Goal: Task Accomplishment & Management: Use online tool/utility

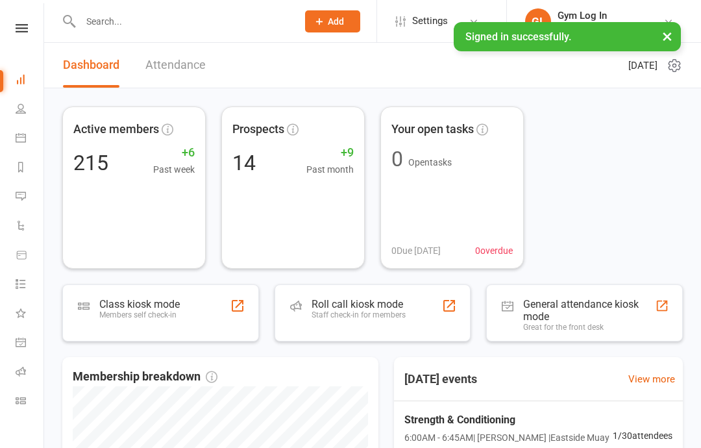
click at [24, 143] on link "Calendar" at bounding box center [30, 139] width 29 height 29
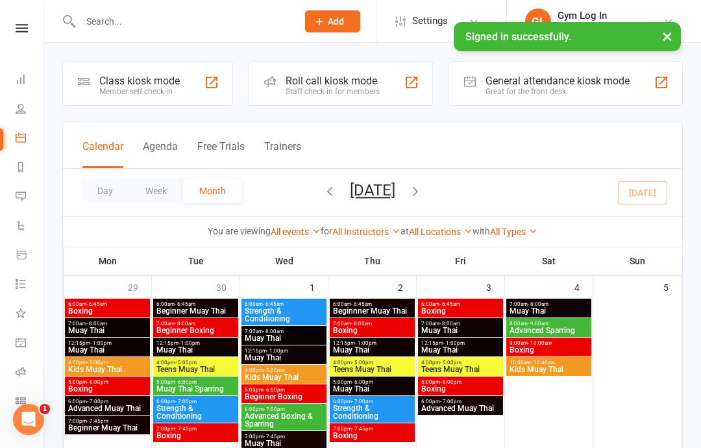
click at [23, 108] on icon at bounding box center [21, 108] width 10 height 10
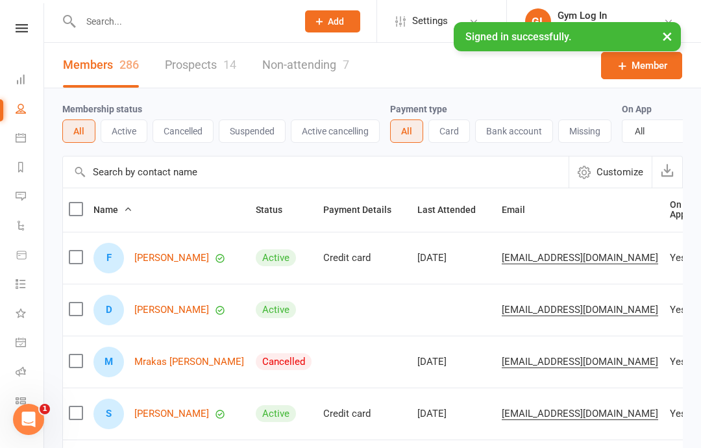
click at [23, 138] on icon at bounding box center [21, 137] width 10 height 10
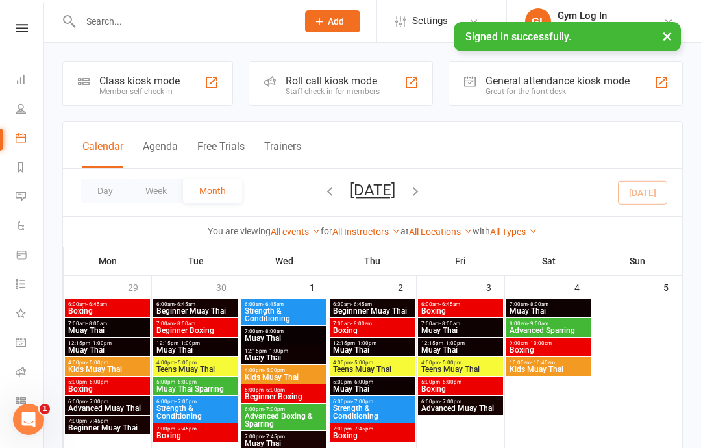
click at [457, 193] on div "Day Week Month [DATE] [DATE] Sun Mon Tue Wed Thu Fri Sat 28 29 30 01 02 03 04 0…" at bounding box center [372, 192] width 619 height 47
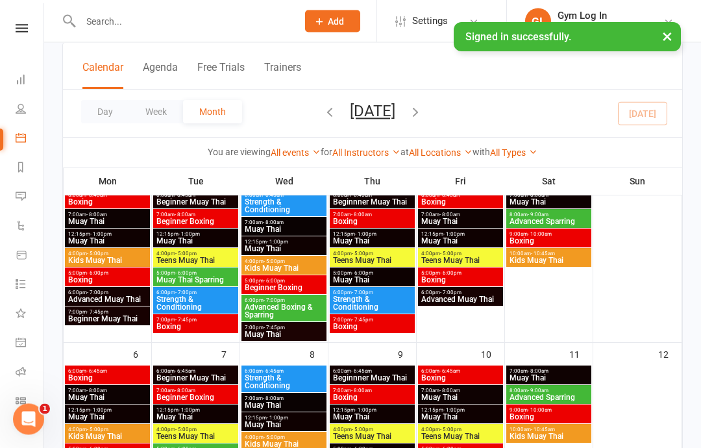
scroll to position [110, 0]
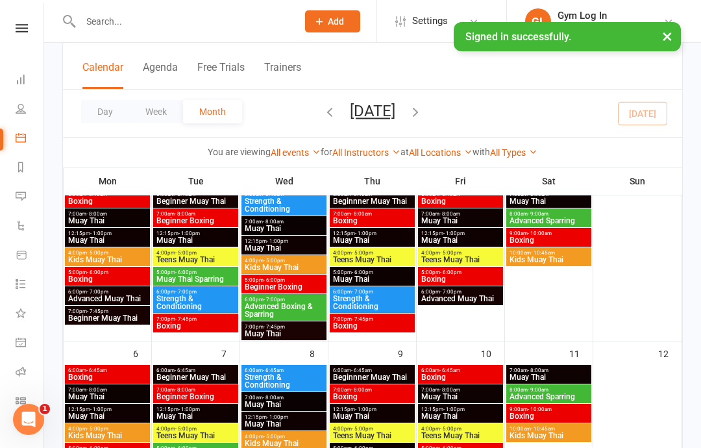
click at [422, 106] on icon "button" at bounding box center [415, 111] width 14 height 14
click at [323, 111] on icon "button" at bounding box center [330, 111] width 14 height 14
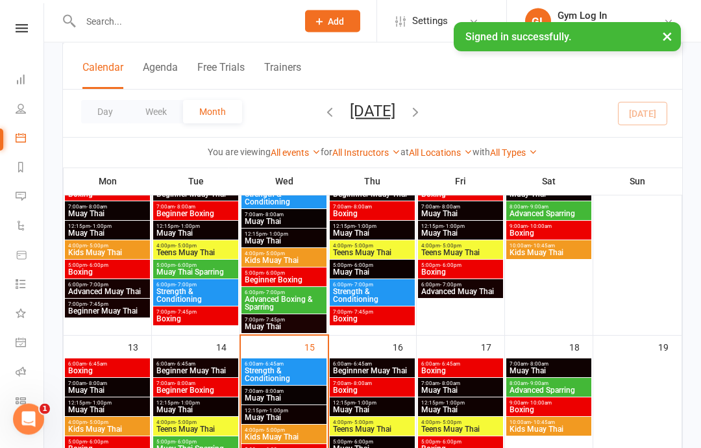
scroll to position [308, 0]
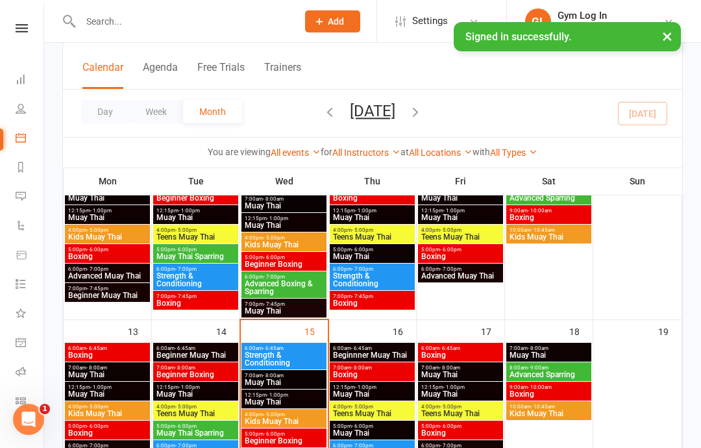
click at [306, 349] on span "6:00am - 6:45am" at bounding box center [284, 348] width 80 height 6
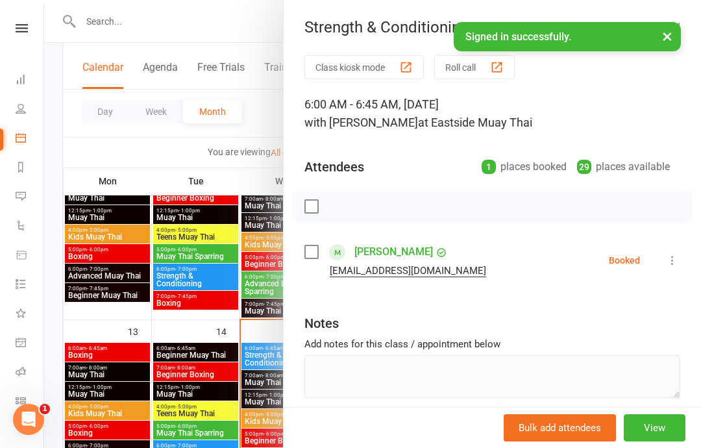
click at [656, 441] on button "View" at bounding box center [655, 427] width 62 height 27
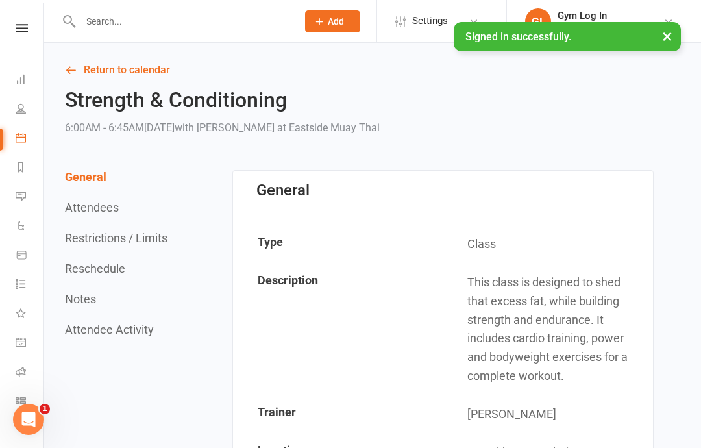
click at [90, 208] on button "Attendees" at bounding box center [92, 208] width 54 height 14
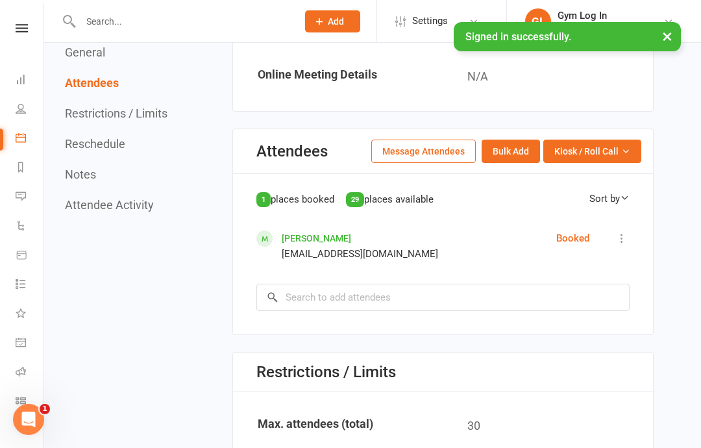
scroll to position [650, 0]
click at [25, 108] on icon at bounding box center [21, 108] width 10 height 10
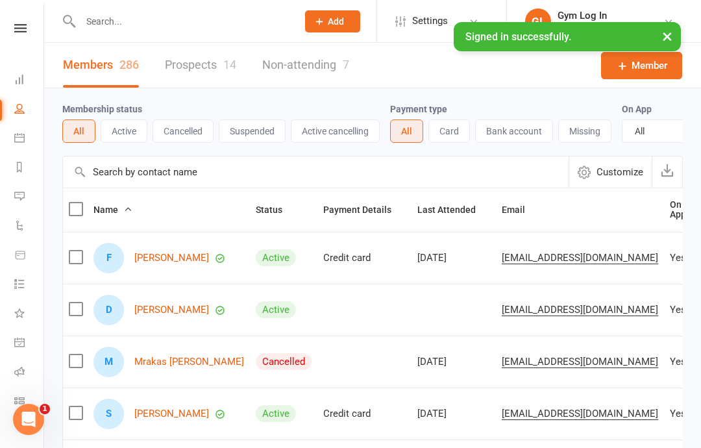
scroll to position [0, 1]
click at [668, 34] on button "×" at bounding box center [666, 36] width 23 height 28
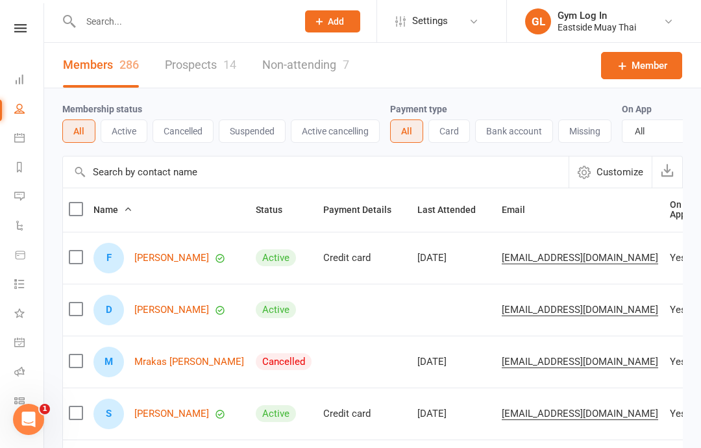
click at [27, 134] on link "Calendar" at bounding box center [28, 139] width 29 height 29
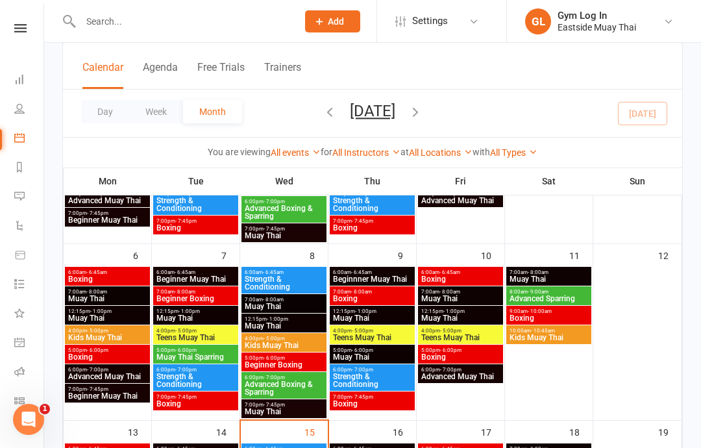
scroll to position [228, 0]
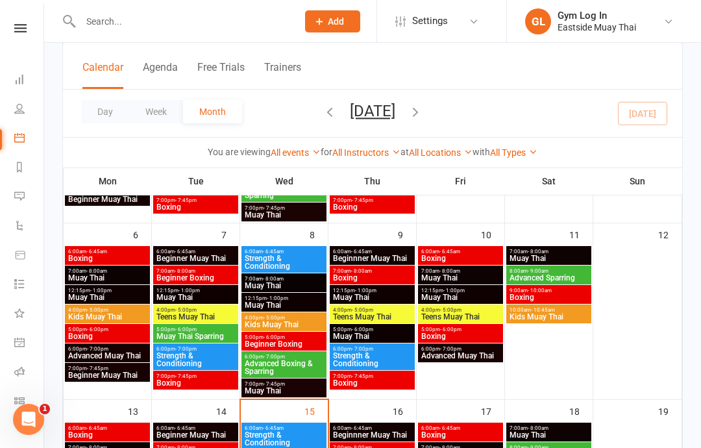
click at [307, 428] on span "6:00am - 6:45am" at bounding box center [284, 428] width 80 height 6
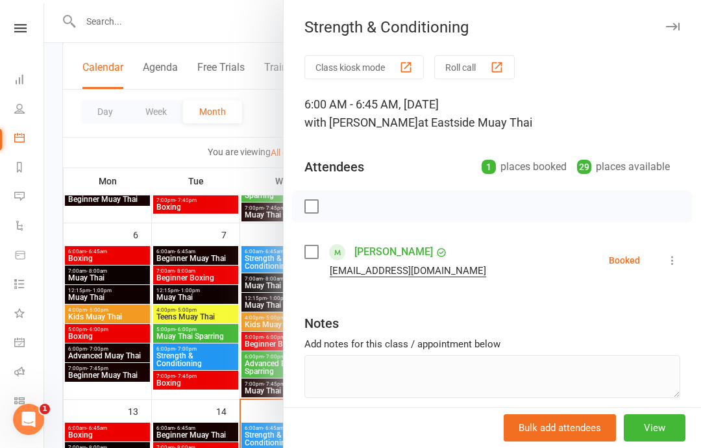
click at [677, 441] on button "View" at bounding box center [655, 427] width 62 height 27
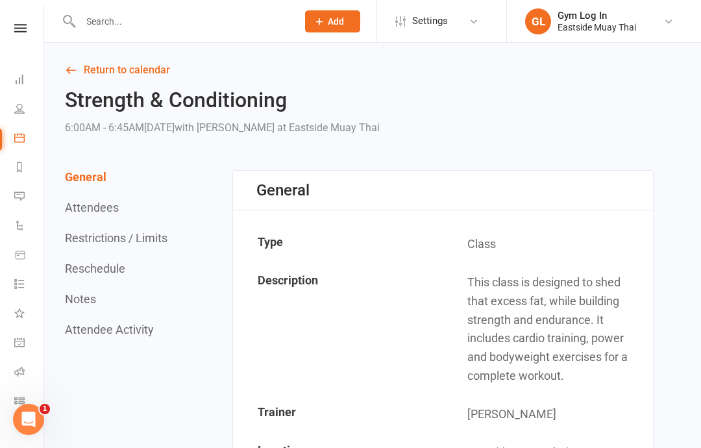
click at [350, 23] on button "Add" at bounding box center [332, 21] width 55 height 22
click at [622, 344] on td "This class is designed to shed that excess fat, while building strength and end…" at bounding box center [548, 329] width 208 height 130
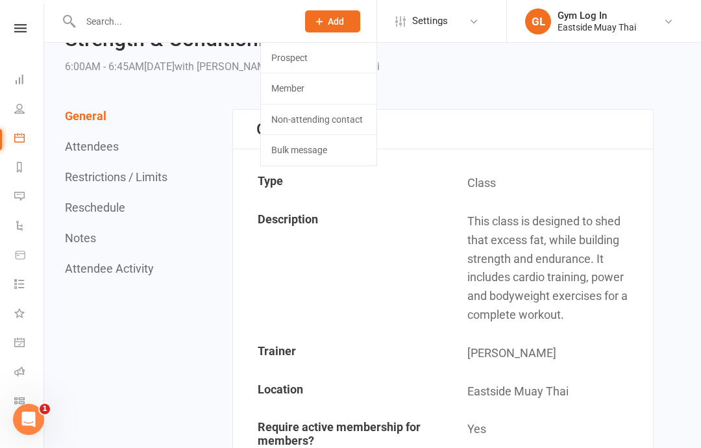
scroll to position [60, 0]
click at [18, 110] on icon at bounding box center [19, 108] width 10 height 10
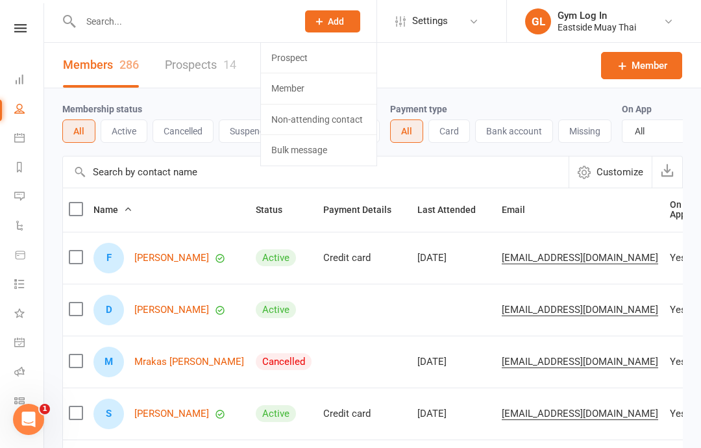
click at [8, 134] on li "Calendar" at bounding box center [20, 139] width 43 height 29
click at [35, 137] on link "Calendar" at bounding box center [28, 139] width 29 height 29
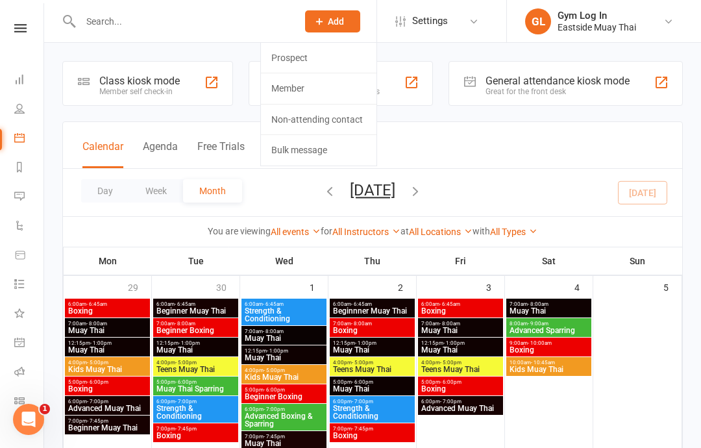
click at [128, 83] on div "Class kiosk mode" at bounding box center [139, 81] width 80 height 12
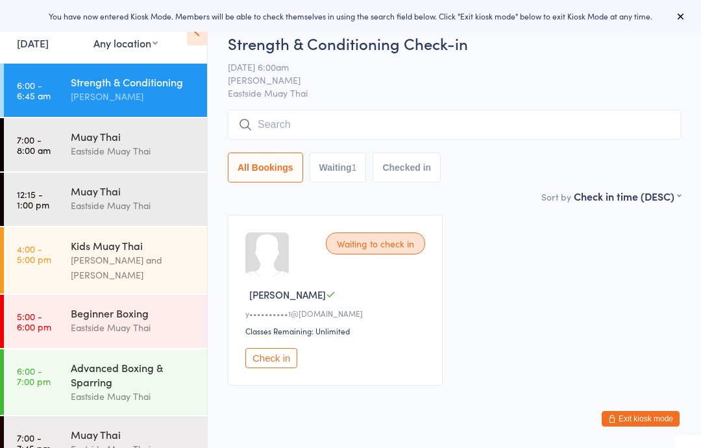
click at [292, 129] on input "search" at bounding box center [454, 125] width 453 height 30
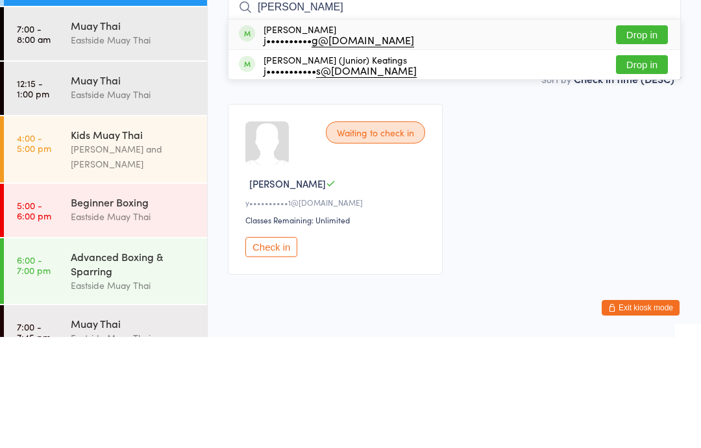
type input "keating"
click at [646, 136] on button "Drop in" at bounding box center [642, 145] width 52 height 19
